Goal: Task Accomplishment & Management: Use online tool/utility

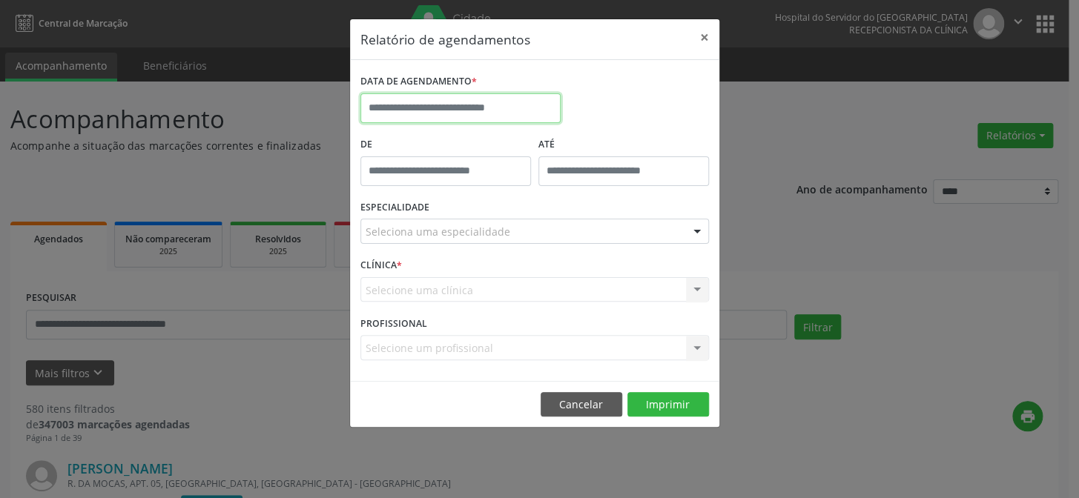
click at [412, 109] on input "text" at bounding box center [460, 108] width 200 height 30
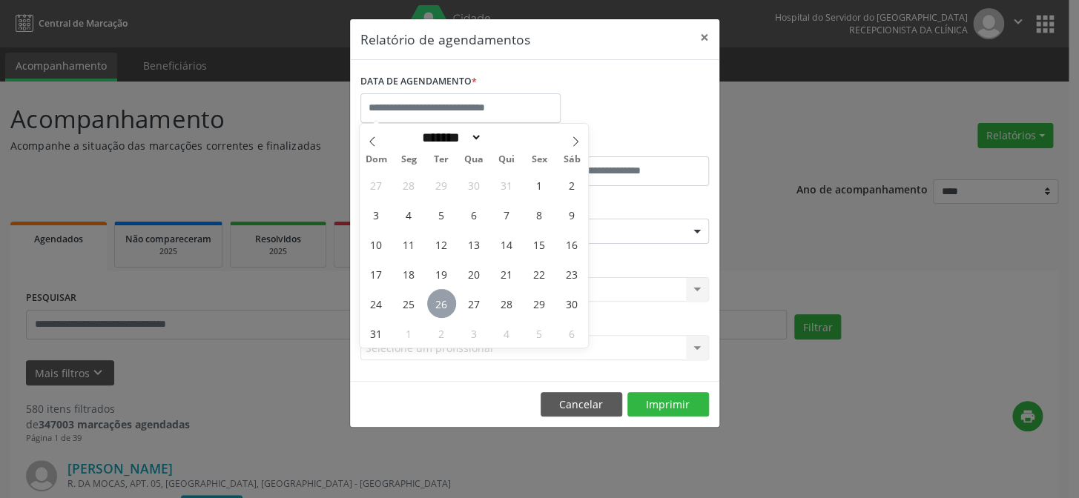
click at [439, 297] on span "26" at bounding box center [441, 303] width 29 height 29
type input "**********"
click at [439, 297] on span "26" at bounding box center [441, 303] width 29 height 29
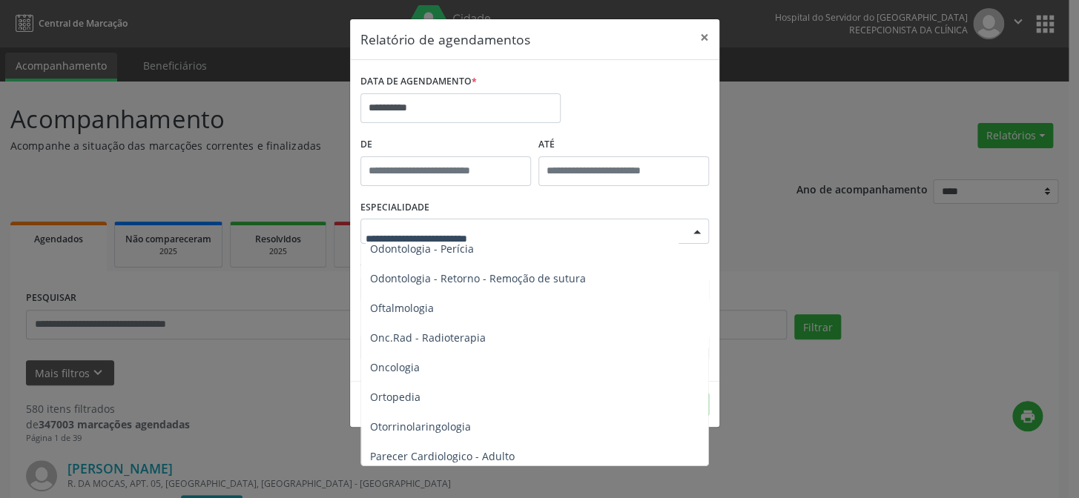
scroll to position [1899, 0]
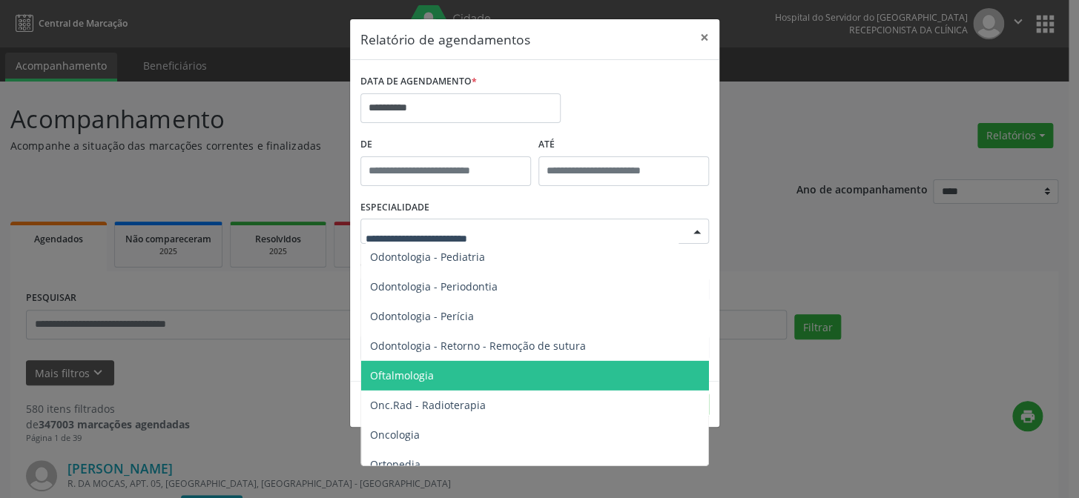
click at [407, 371] on span "Oftalmologia" at bounding box center [402, 375] width 64 height 14
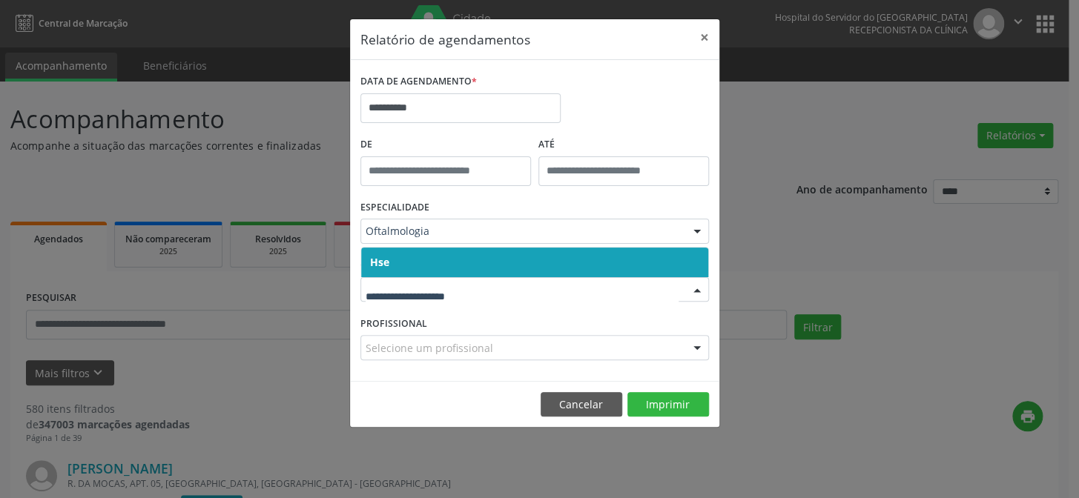
click at [446, 265] on span "Hse" at bounding box center [534, 263] width 347 height 30
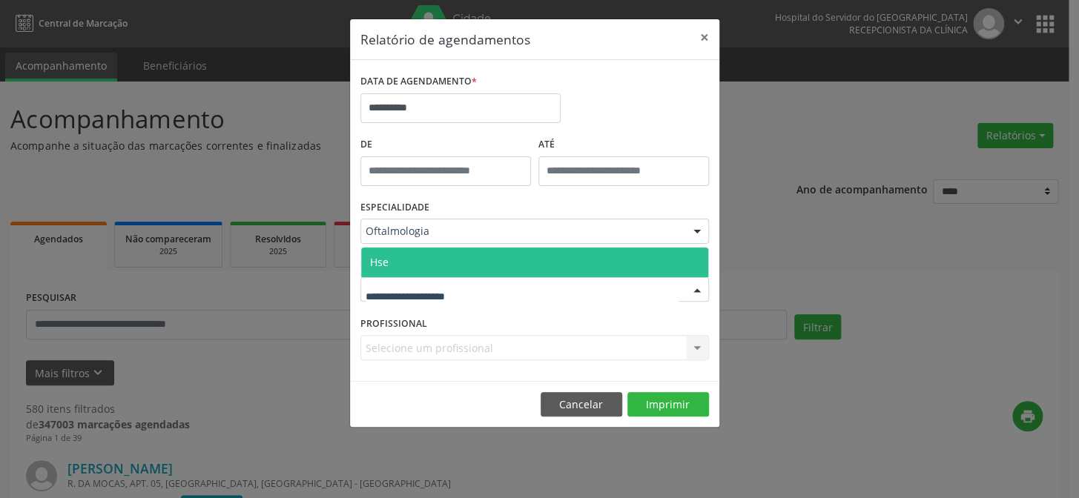
click at [446, 257] on span "Hse" at bounding box center [534, 263] width 347 height 30
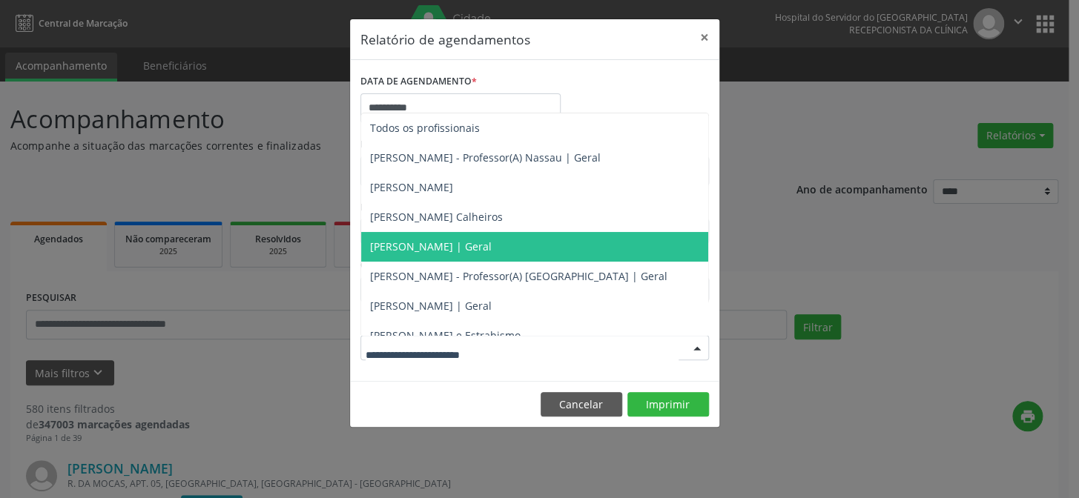
scroll to position [163, 0]
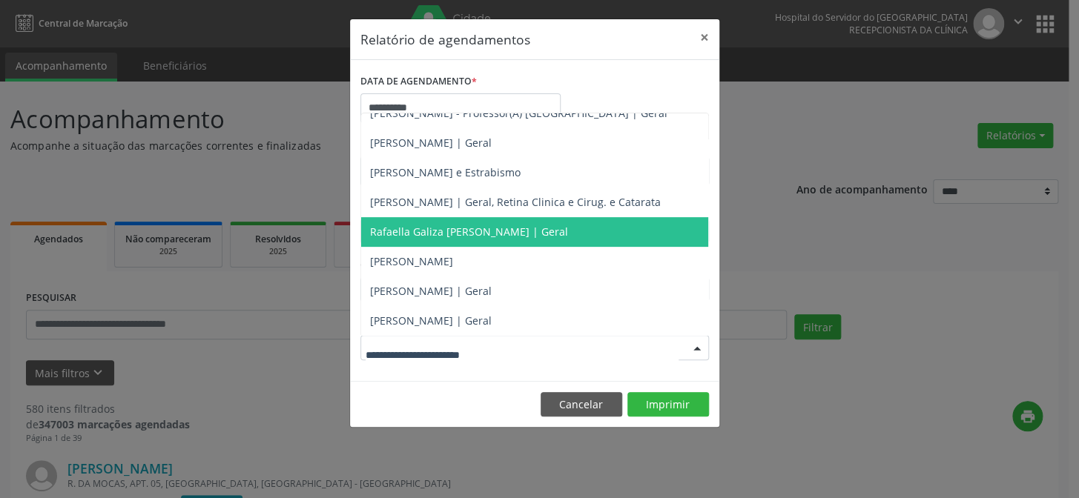
click at [408, 228] on span "Rafaella Galiza [PERSON_NAME] | Geral" at bounding box center [469, 232] width 198 height 14
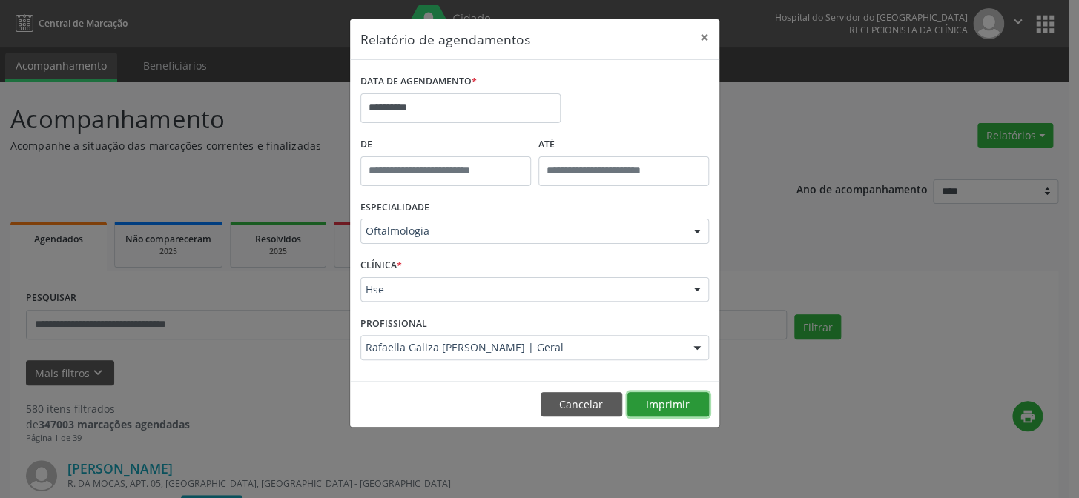
click at [664, 403] on button "Imprimir" at bounding box center [668, 404] width 82 height 25
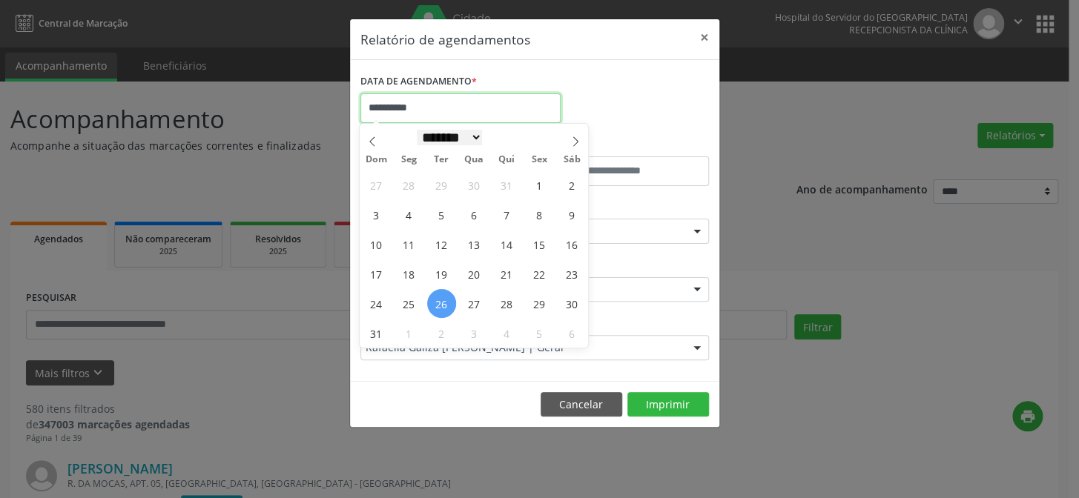
click at [410, 116] on input "**********" at bounding box center [460, 108] width 200 height 30
click at [442, 301] on span "26" at bounding box center [441, 303] width 29 height 29
type input "**********"
click at [442, 301] on span "26" at bounding box center [441, 303] width 29 height 29
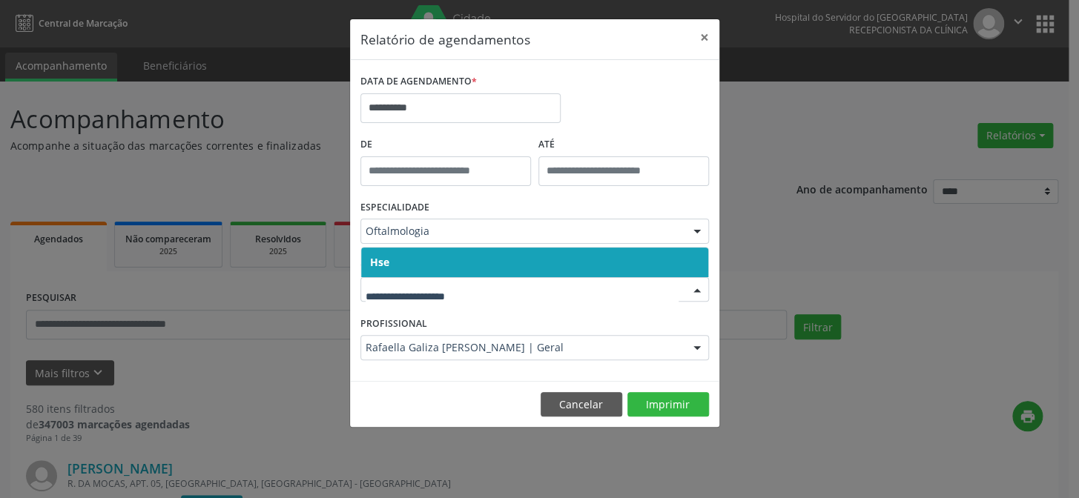
click at [426, 262] on span "Hse" at bounding box center [534, 263] width 347 height 30
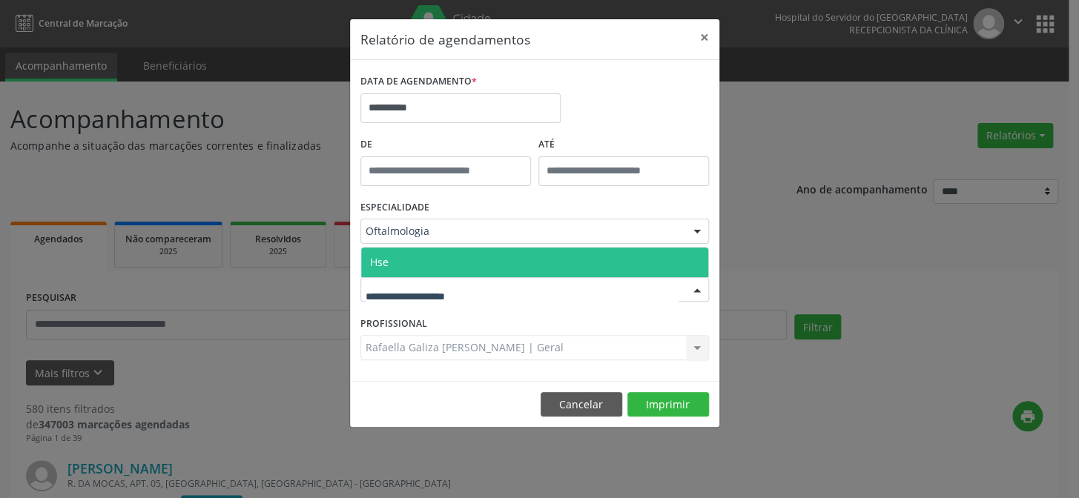
click at [443, 256] on span "Hse" at bounding box center [534, 263] width 347 height 30
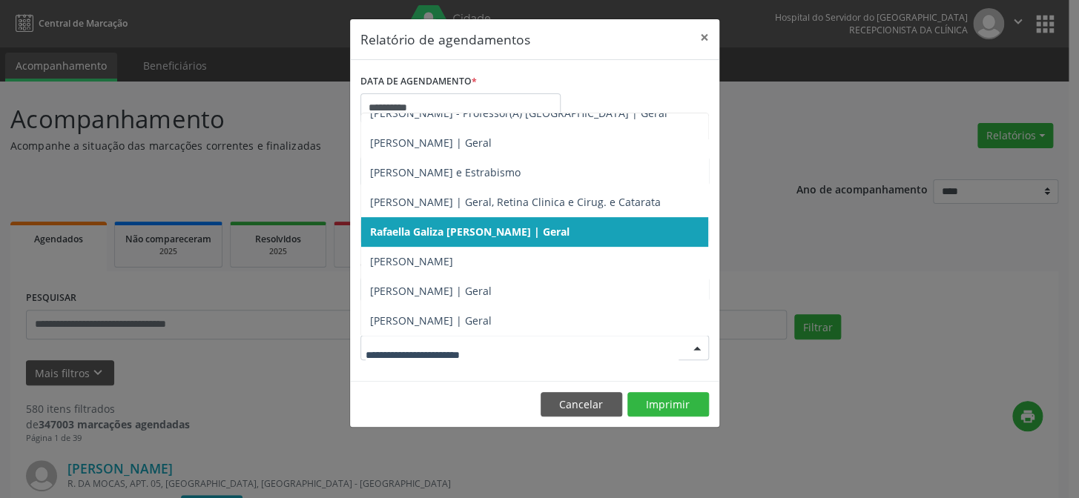
click at [696, 344] on div at bounding box center [697, 348] width 22 height 25
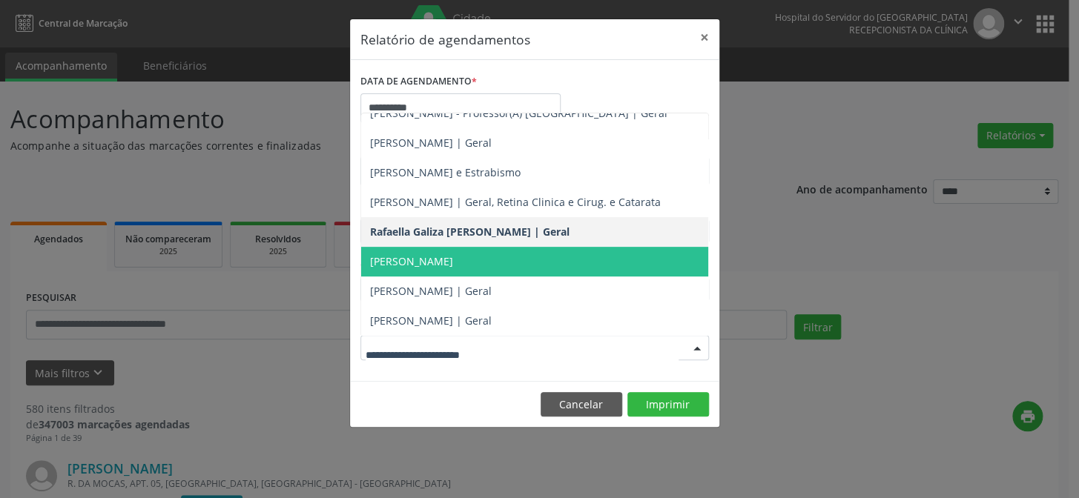
scroll to position [0, 0]
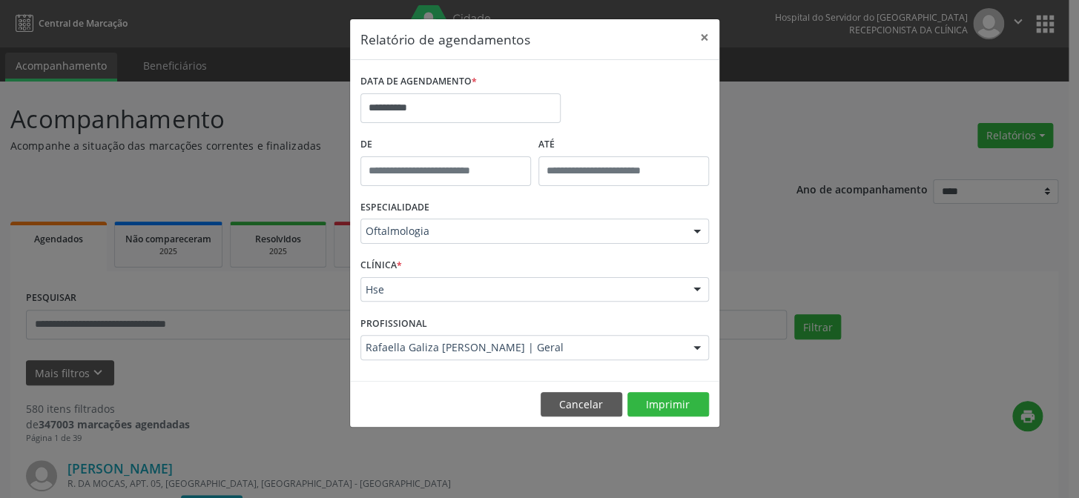
click at [760, 363] on div "**********" at bounding box center [539, 249] width 1079 height 498
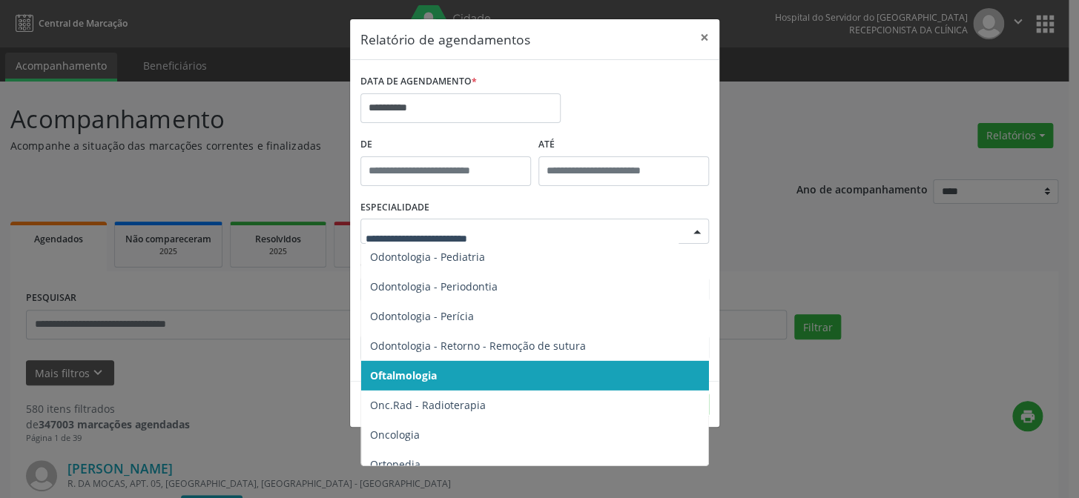
click at [695, 230] on div at bounding box center [697, 231] width 22 height 25
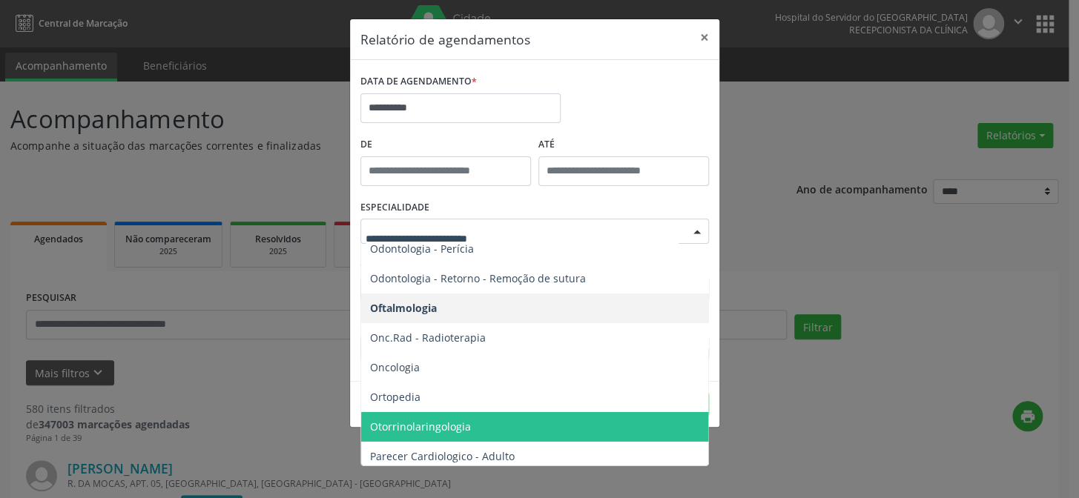
click at [389, 423] on span "Otorrinolaringologia" at bounding box center [420, 427] width 101 height 14
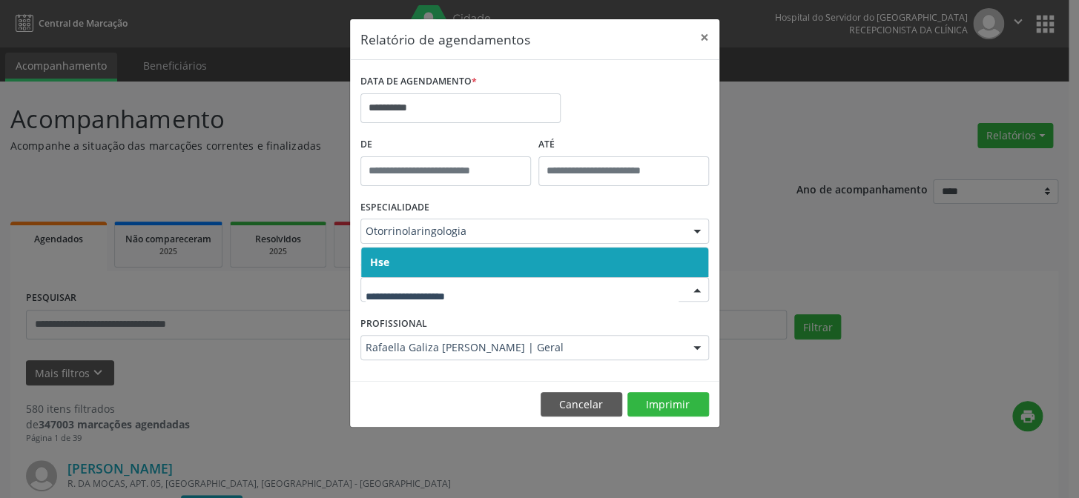
click at [423, 297] on div at bounding box center [534, 289] width 348 height 25
click at [428, 262] on span "Hse" at bounding box center [534, 263] width 347 height 30
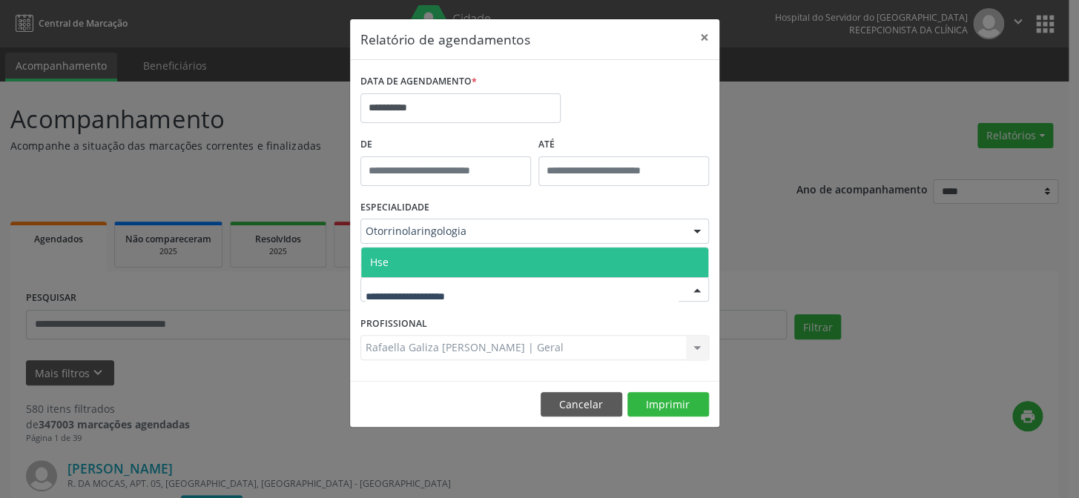
click at [438, 263] on span "Hse" at bounding box center [534, 263] width 347 height 30
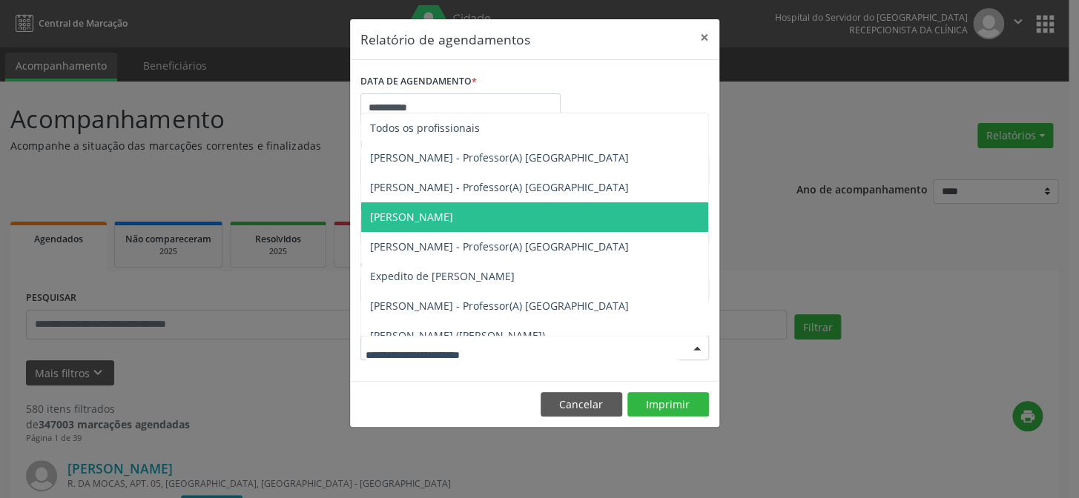
scroll to position [67, 0]
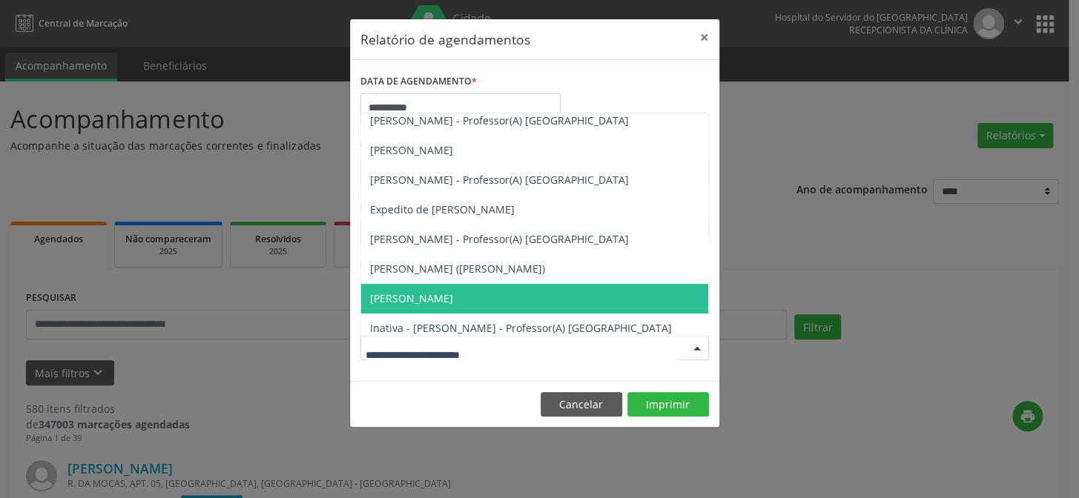
click at [407, 300] on span "[PERSON_NAME]" at bounding box center [411, 298] width 83 height 14
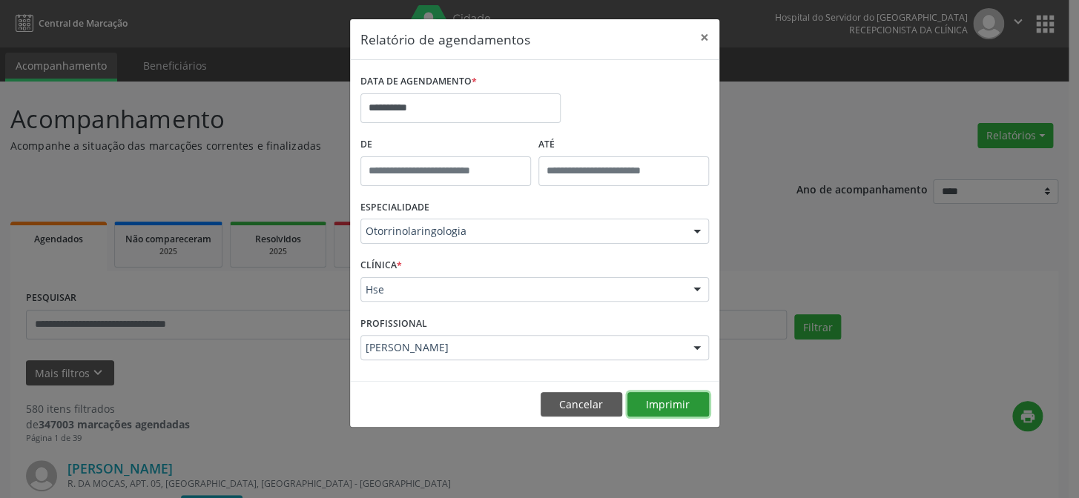
click at [660, 400] on button "Imprimir" at bounding box center [668, 404] width 82 height 25
click at [462, 114] on input "**********" at bounding box center [460, 108] width 200 height 30
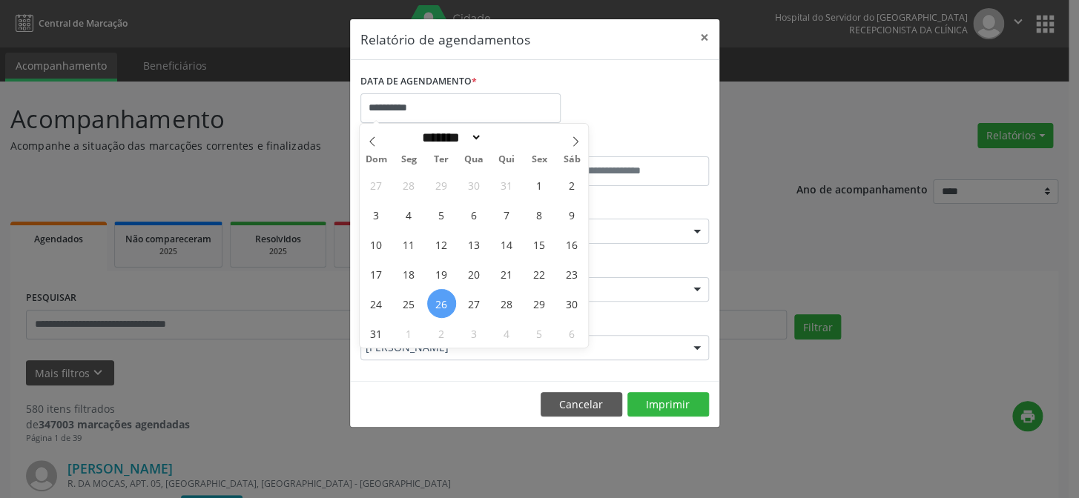
click at [440, 302] on span "26" at bounding box center [441, 303] width 29 height 29
type input "**********"
click at [440, 300] on span "26" at bounding box center [441, 303] width 29 height 29
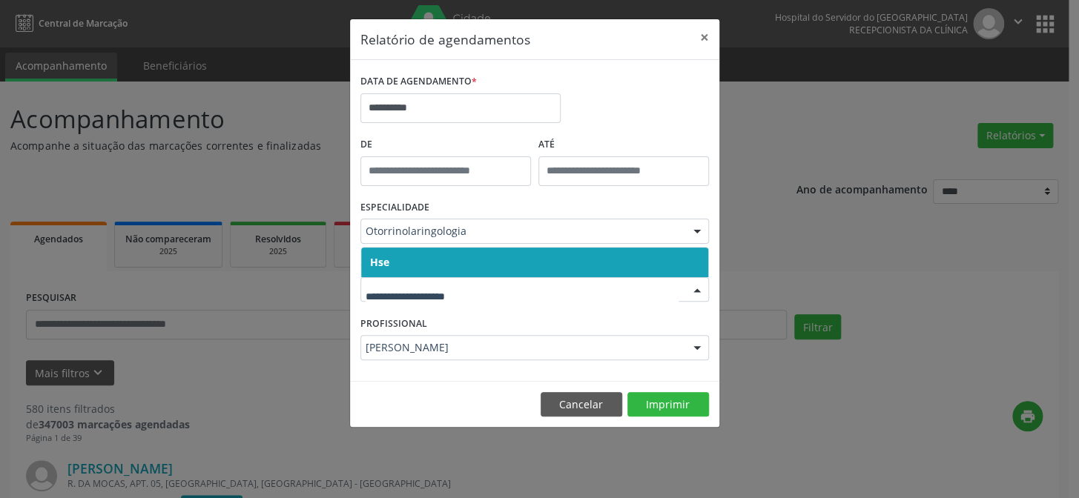
click at [440, 300] on div at bounding box center [534, 289] width 348 height 25
click at [423, 265] on span "Hse" at bounding box center [534, 263] width 347 height 30
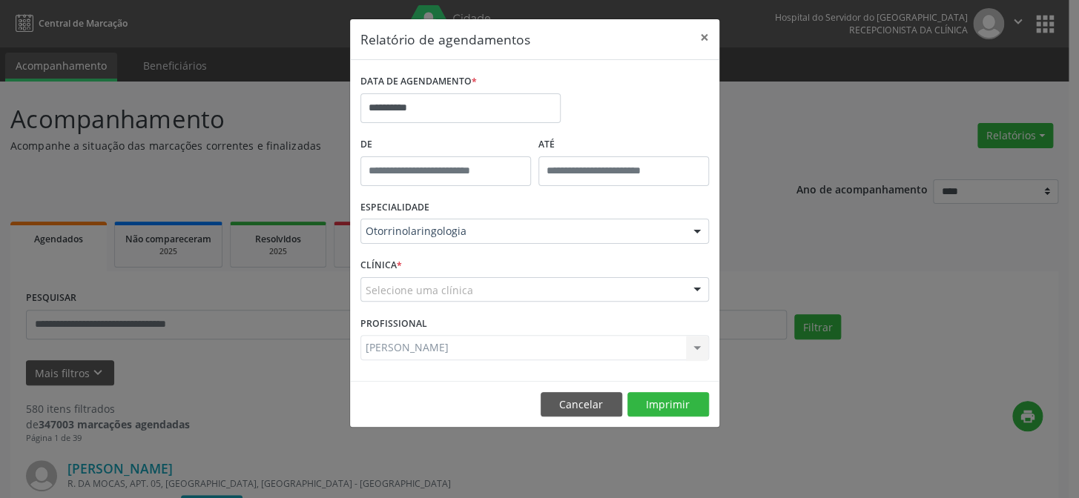
drag, startPoint x: 433, startPoint y: 326, endPoint x: 444, endPoint y: 268, distance: 59.6
click at [435, 323] on div "PROFISSIONAL [PERSON_NAME] Todos os profissionais [PERSON_NAME] - Professor(A) …" at bounding box center [535, 341] width 356 height 58
click at [444, 259] on div "CLÍNICA * Selecione uma clínica Hse Nenhum resultado encontrado para: " " Não h…" at bounding box center [535, 283] width 356 height 58
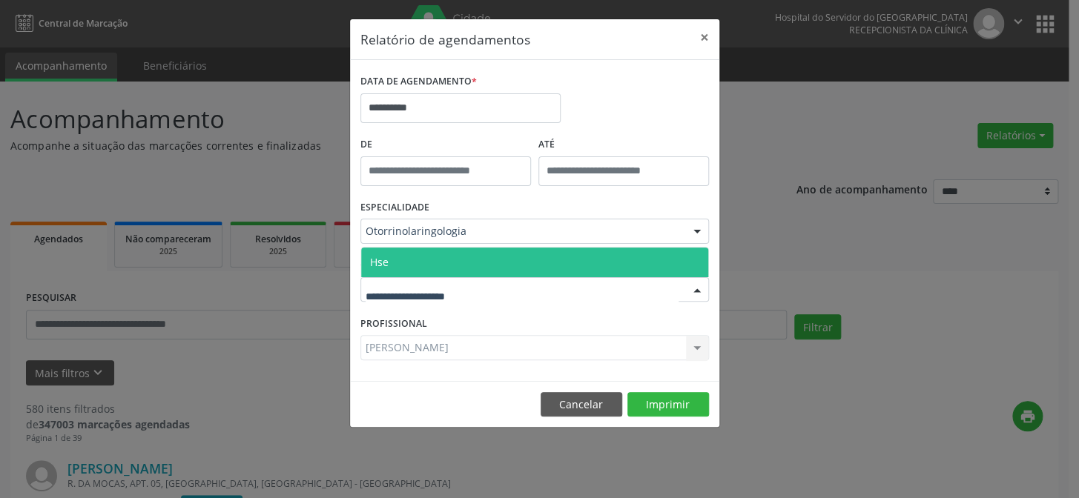
click at [448, 264] on span "Hse" at bounding box center [534, 263] width 347 height 30
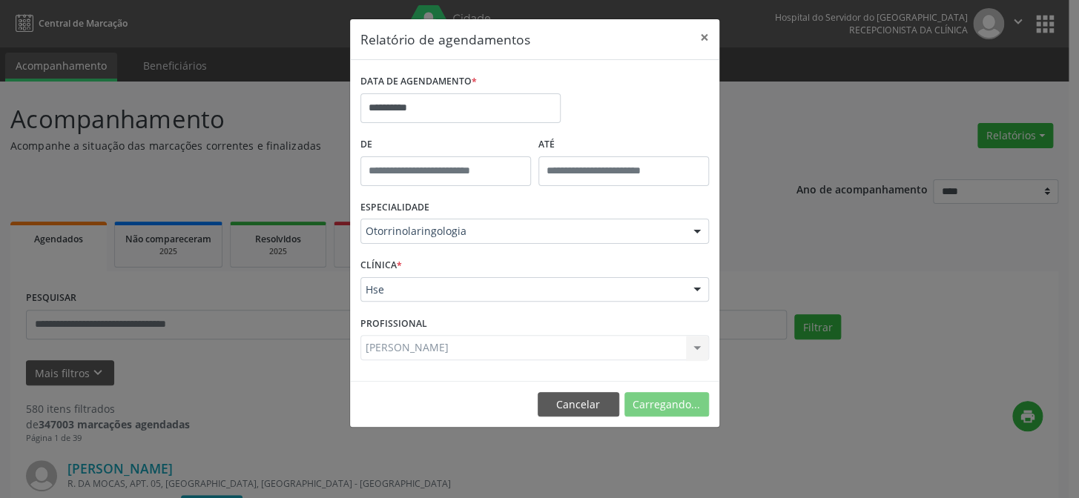
click at [693, 345] on div "[PERSON_NAME] Todos os profissionais [PERSON_NAME] - Professor(A) Nassau [PERSO…" at bounding box center [534, 347] width 348 height 25
click at [694, 344] on div "[PERSON_NAME] Todos os profissionais [PERSON_NAME] - Professor(A) Nassau [PERSO…" at bounding box center [534, 347] width 348 height 25
click at [698, 344] on div "[PERSON_NAME] Todos os profissionais [PERSON_NAME] - Professor(A) Nassau [PERSO…" at bounding box center [534, 347] width 348 height 25
click at [429, 335] on div "[PERSON_NAME]" at bounding box center [534, 347] width 348 height 25
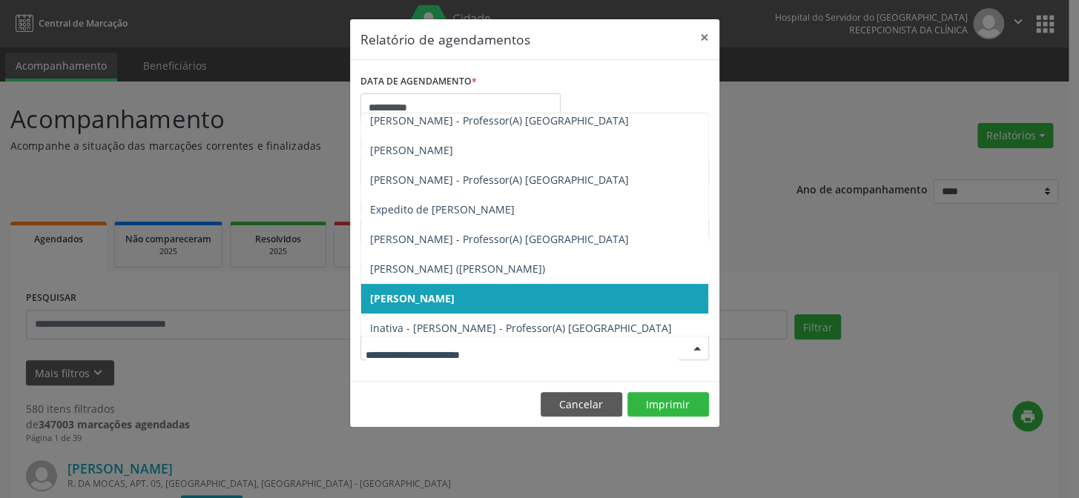
scroll to position [341, 0]
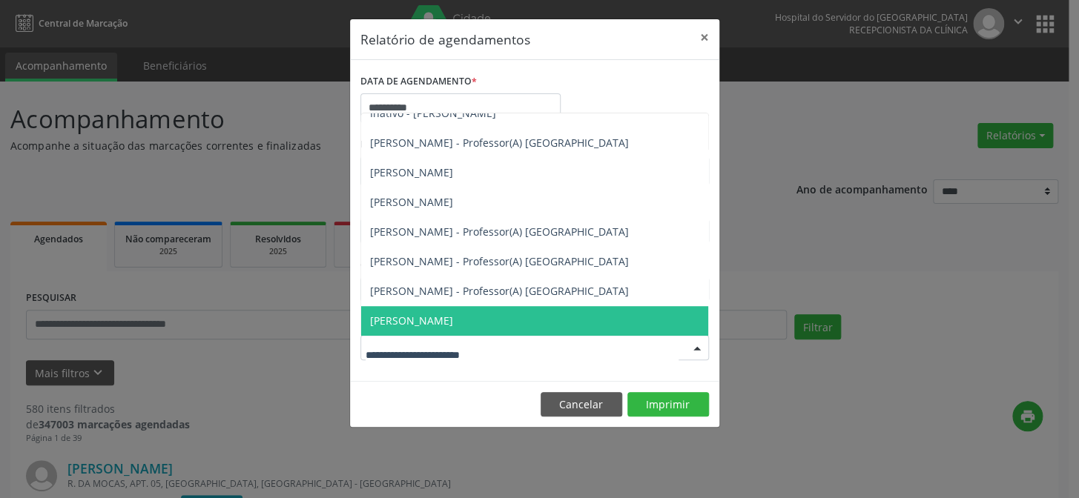
click at [414, 318] on span "[PERSON_NAME]" at bounding box center [411, 321] width 83 height 14
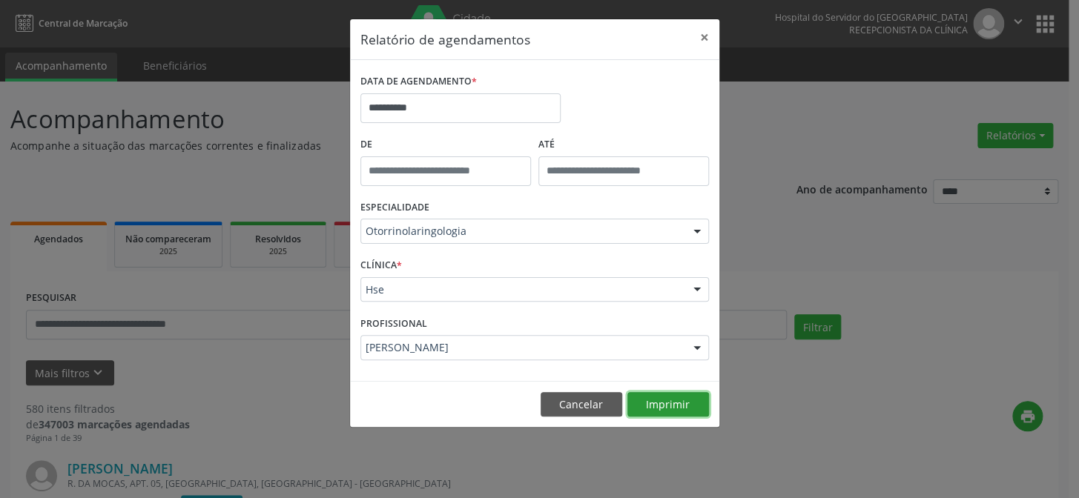
click at [658, 404] on button "Imprimir" at bounding box center [668, 404] width 82 height 25
